Goal: Navigation & Orientation: Understand site structure

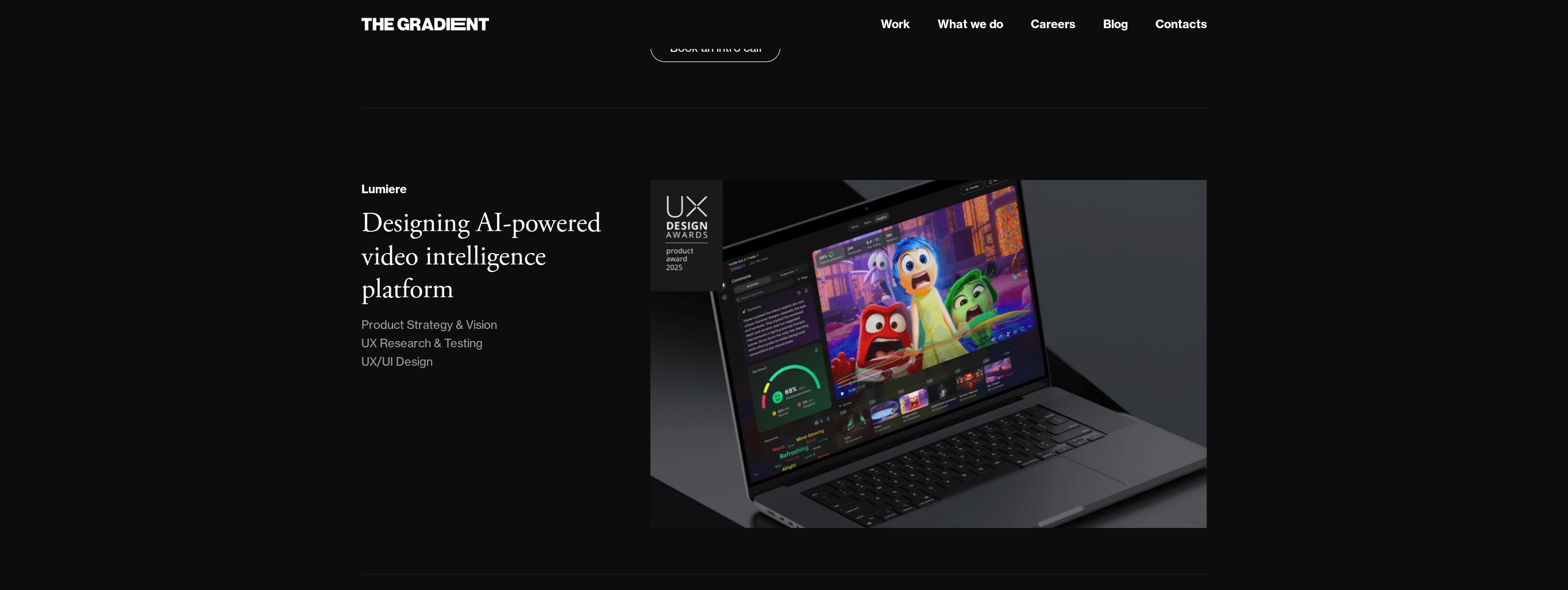
scroll to position [244, 0]
click at [982, 20] on link "What we do" at bounding box center [970, 24] width 65 height 18
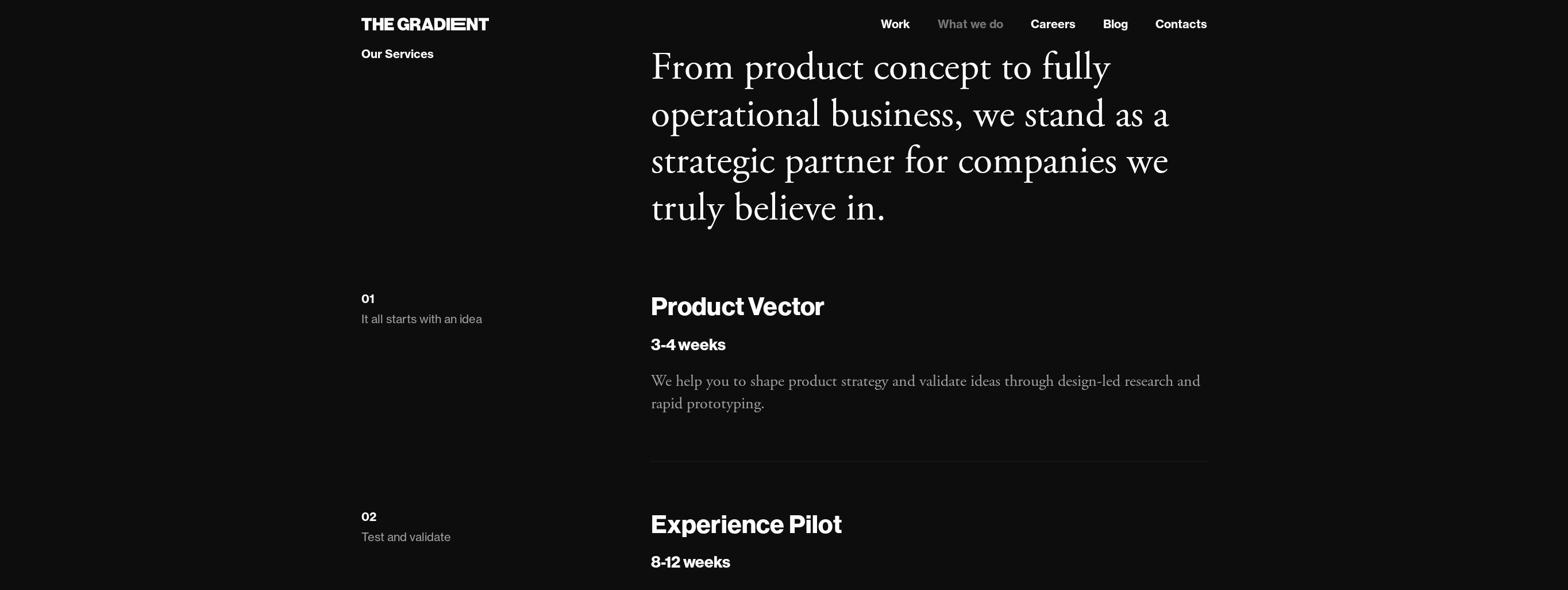
scroll to position [1249, 0]
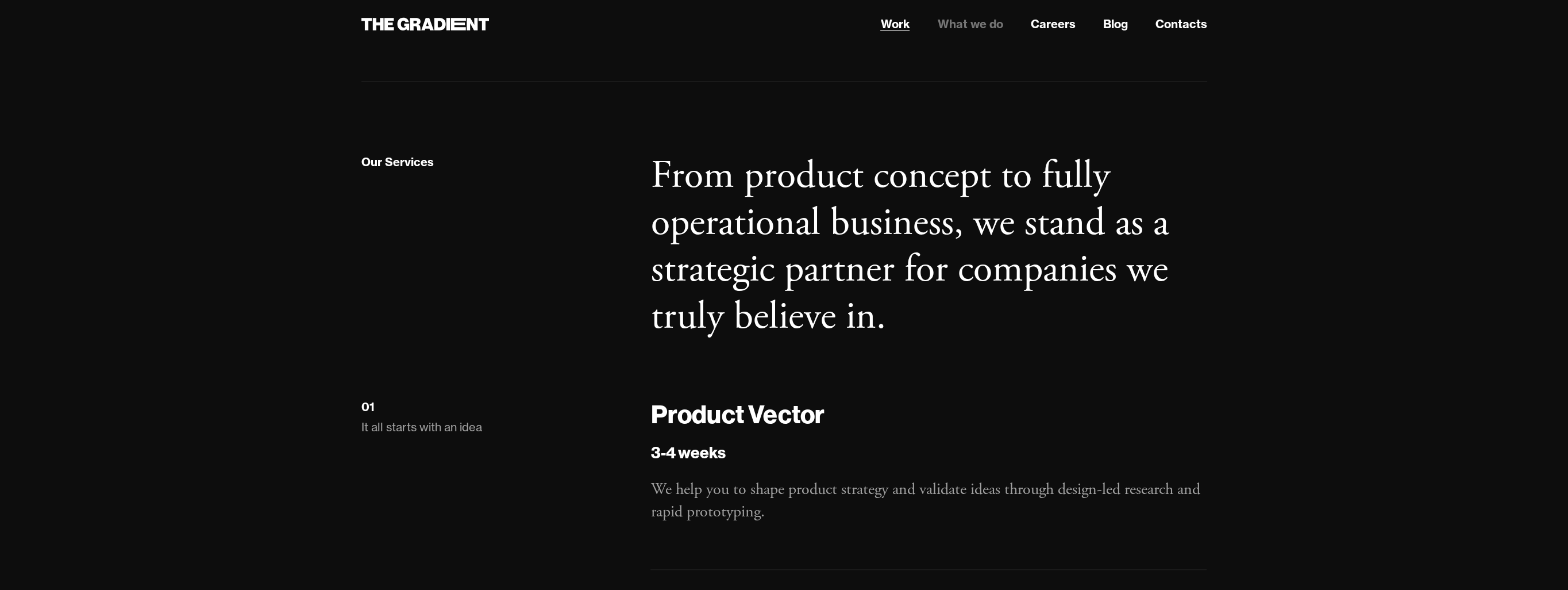
click at [891, 22] on link "Work" at bounding box center [895, 24] width 29 height 18
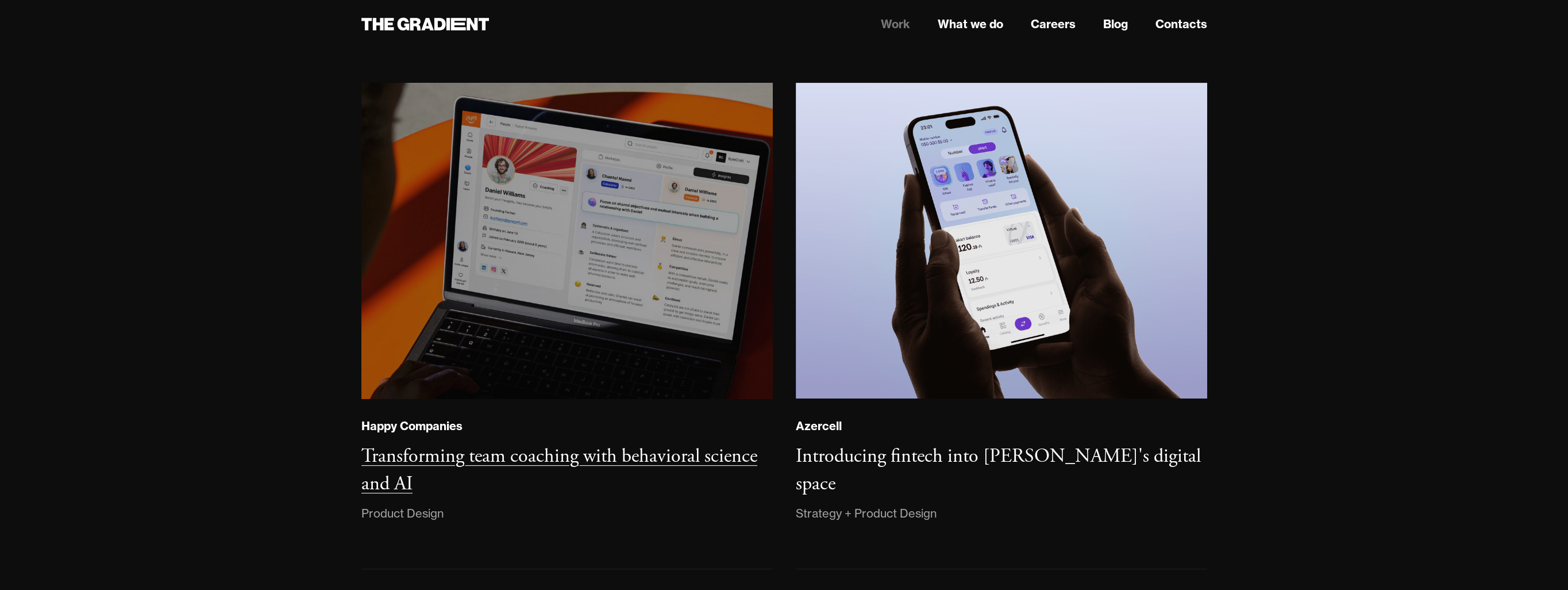
scroll to position [669, 0]
